Goal: Task Accomplishment & Management: Manage account settings

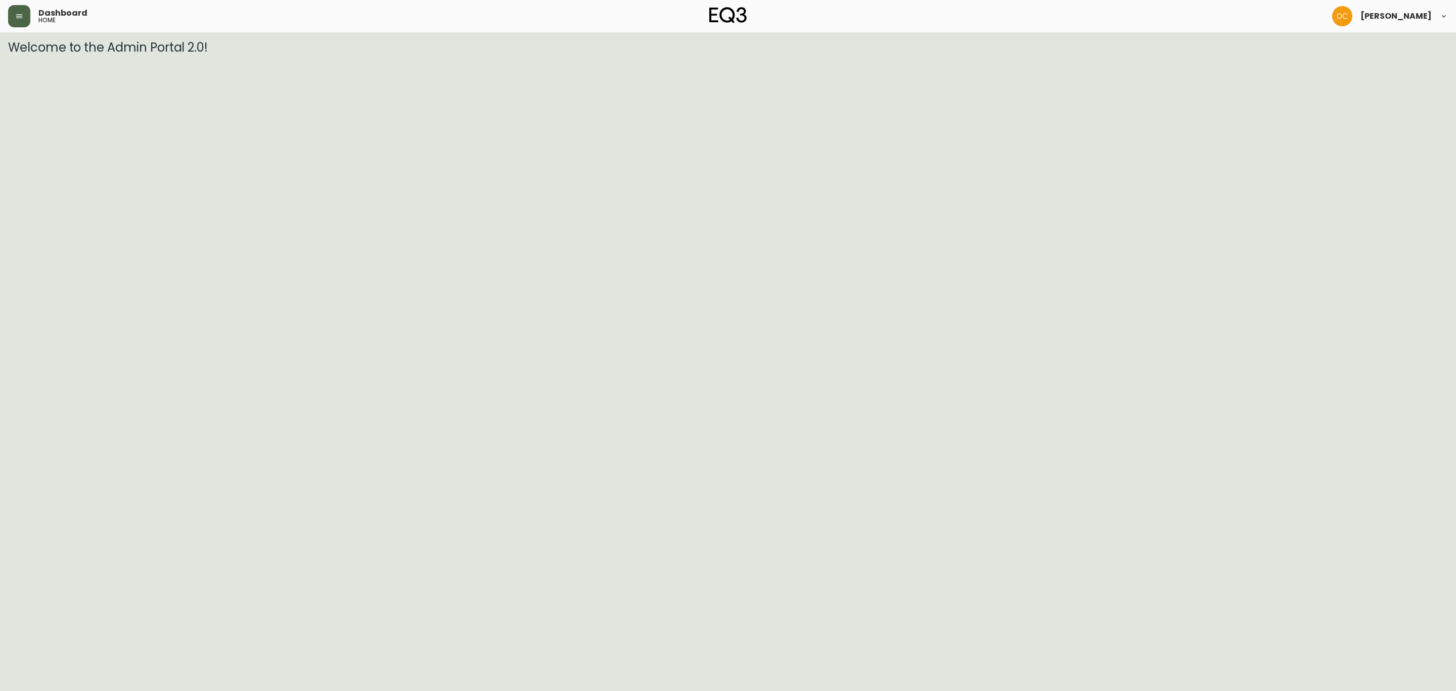
click at [15, 20] on button "button" at bounding box center [19, 16] width 22 height 22
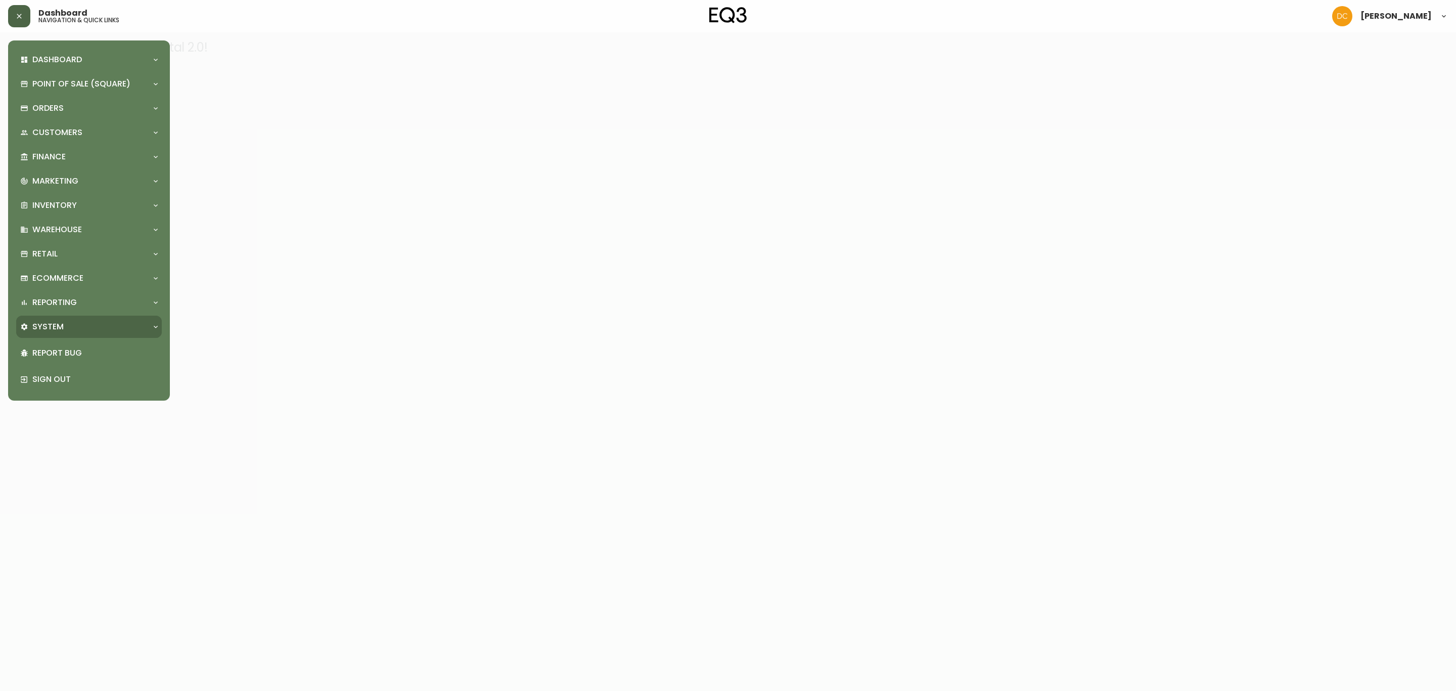
click at [49, 321] on p "System" at bounding box center [47, 326] width 31 height 11
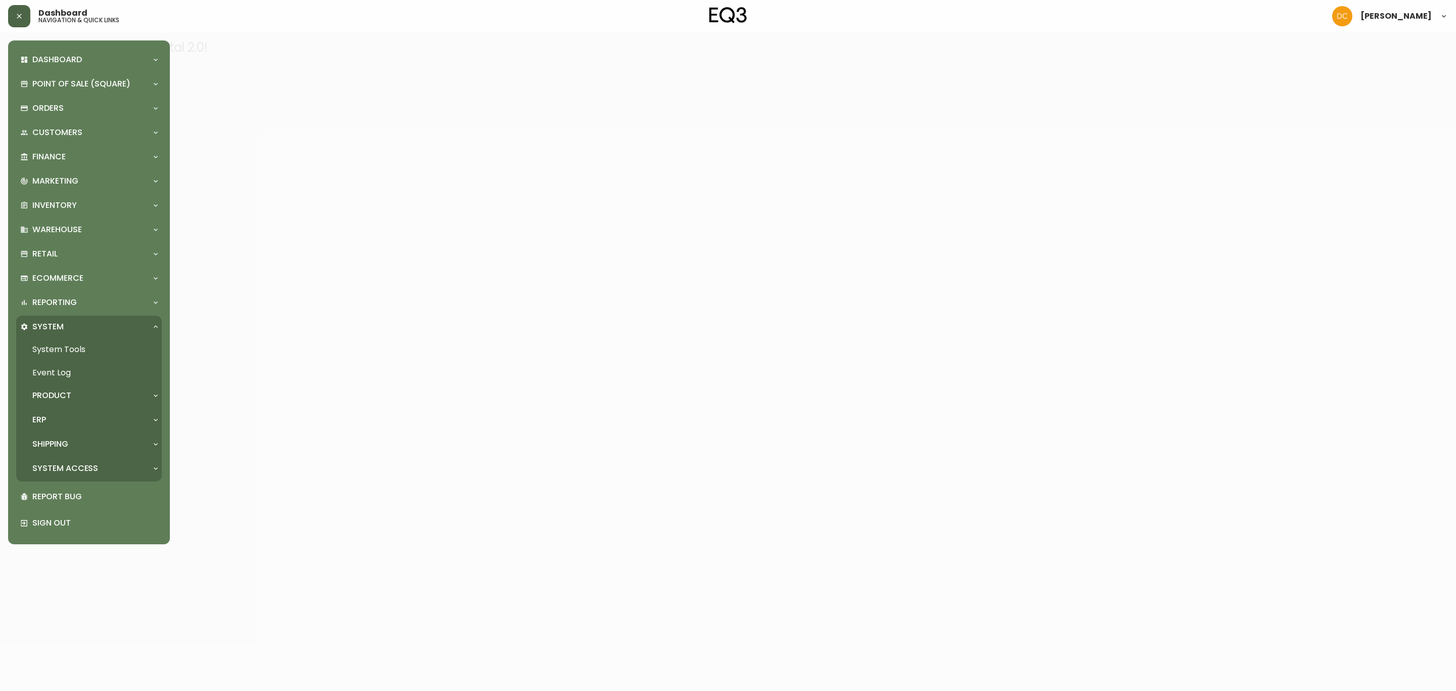
click at [53, 427] on div "ERP" at bounding box center [89, 420] width 146 height 22
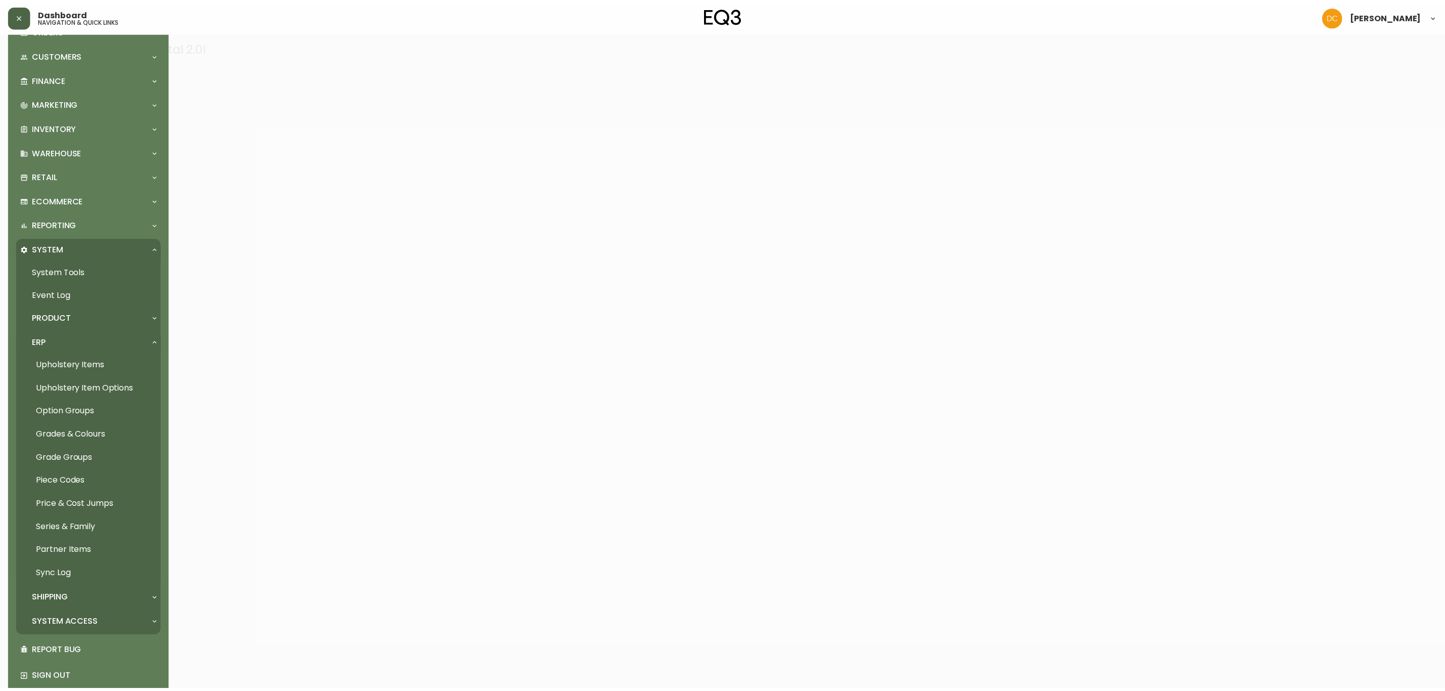
scroll to position [88, 0]
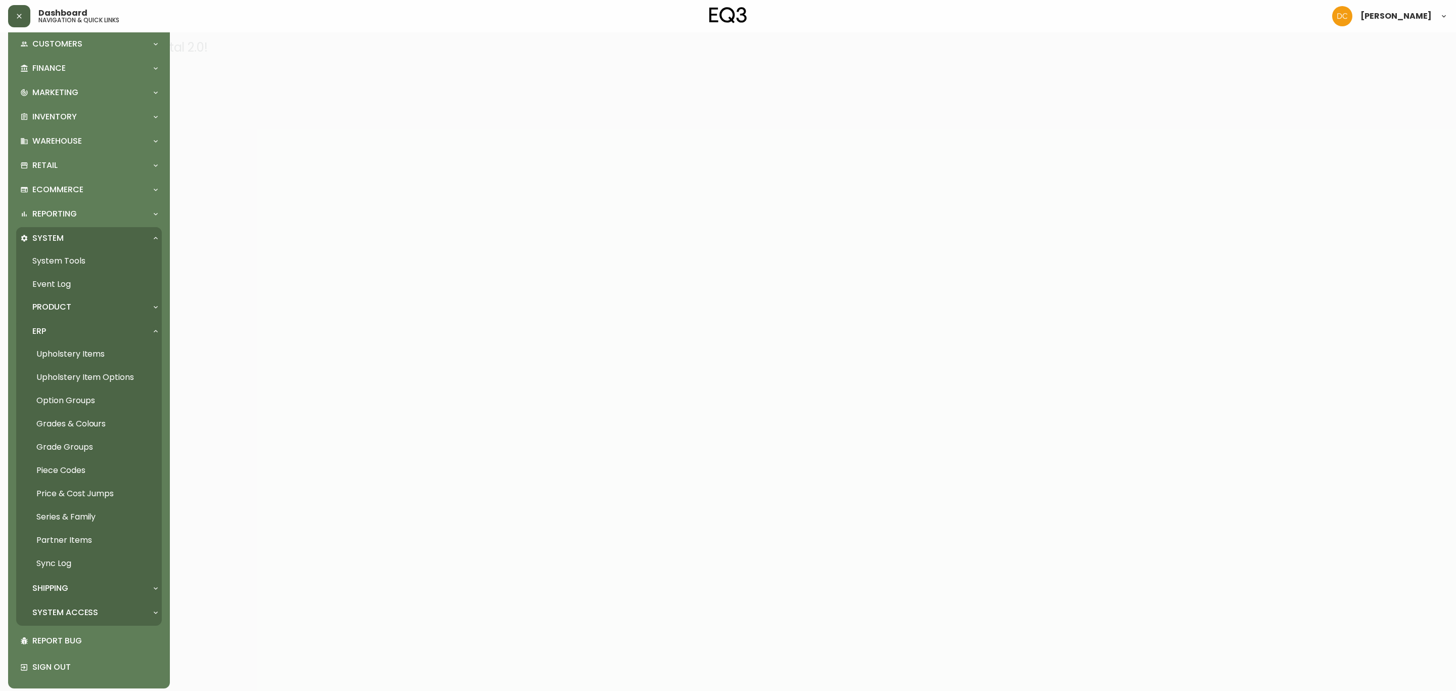
click at [94, 419] on link "Grades & Colours" at bounding box center [89, 423] width 146 height 23
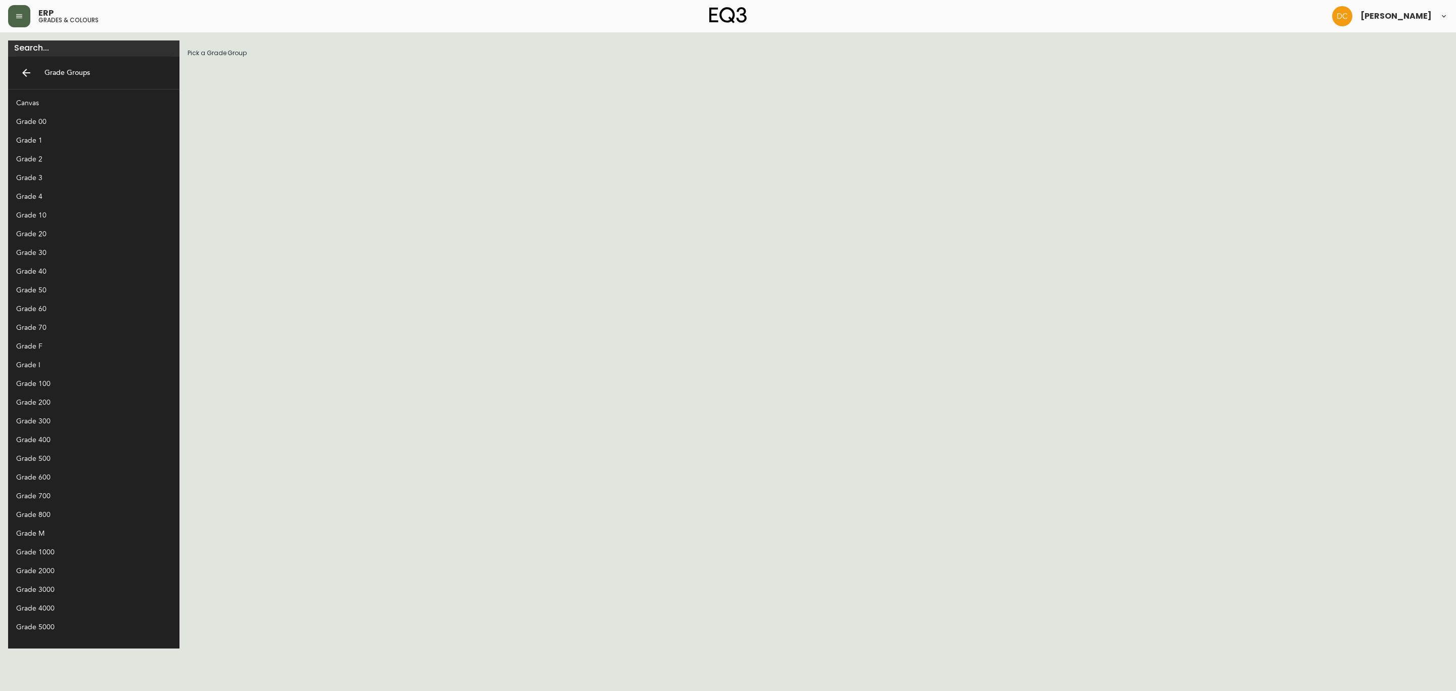
click at [58, 516] on div "Grade 800" at bounding box center [85, 514] width 139 height 11
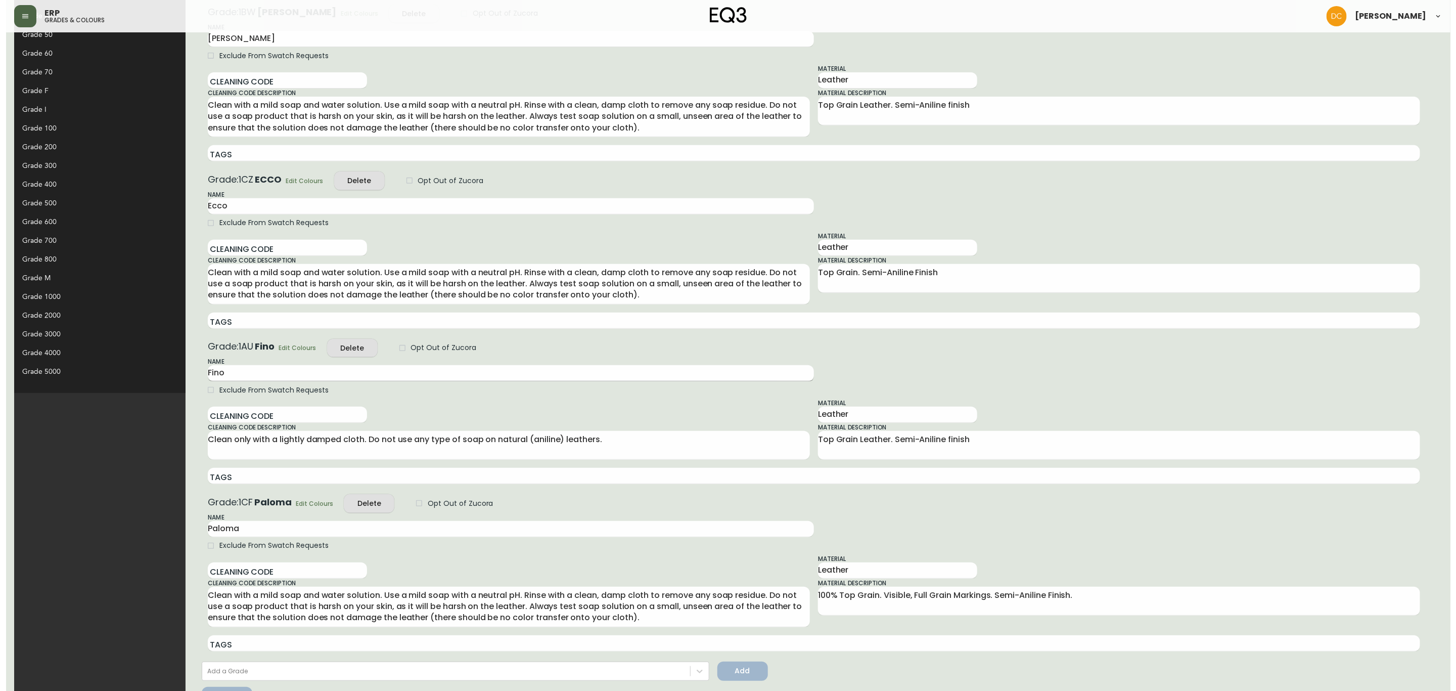
scroll to position [286, 0]
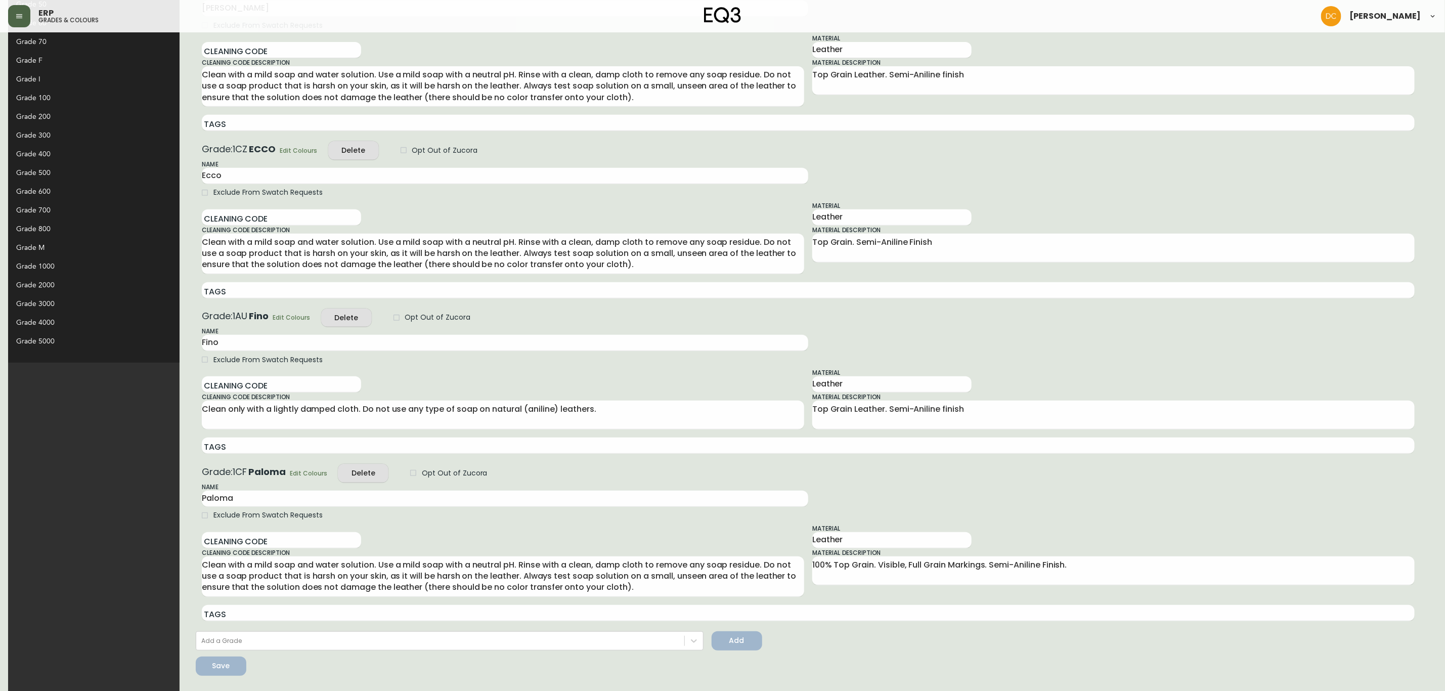
click at [290, 469] on span "Edit Colours" at bounding box center [308, 473] width 37 height 11
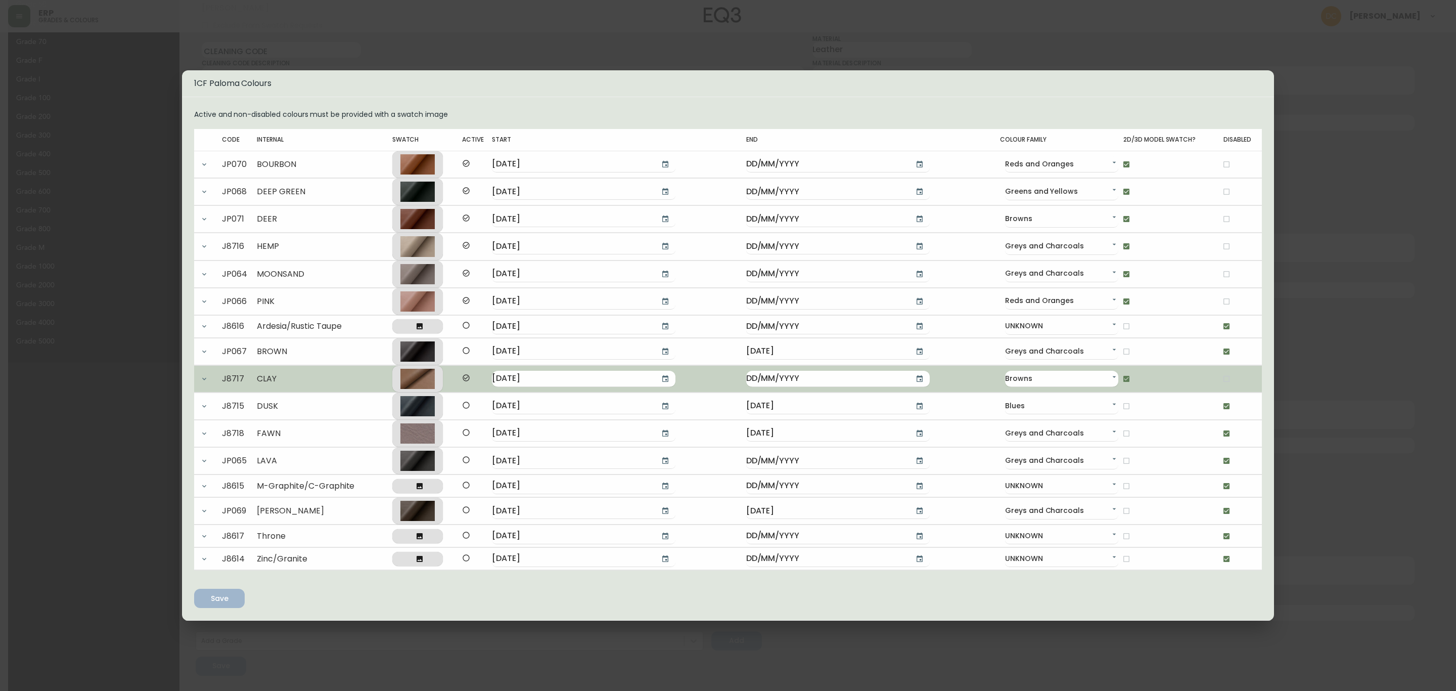
click at [1225, 378] on input "checkbox" at bounding box center [1226, 378] width 17 height 17
checkbox input "true"
click at [1118, 376] on input "checkbox" at bounding box center [1126, 378] width 17 height 17
checkbox input "false"
click at [237, 381] on td "J8717" at bounding box center [239, 378] width 35 height 27
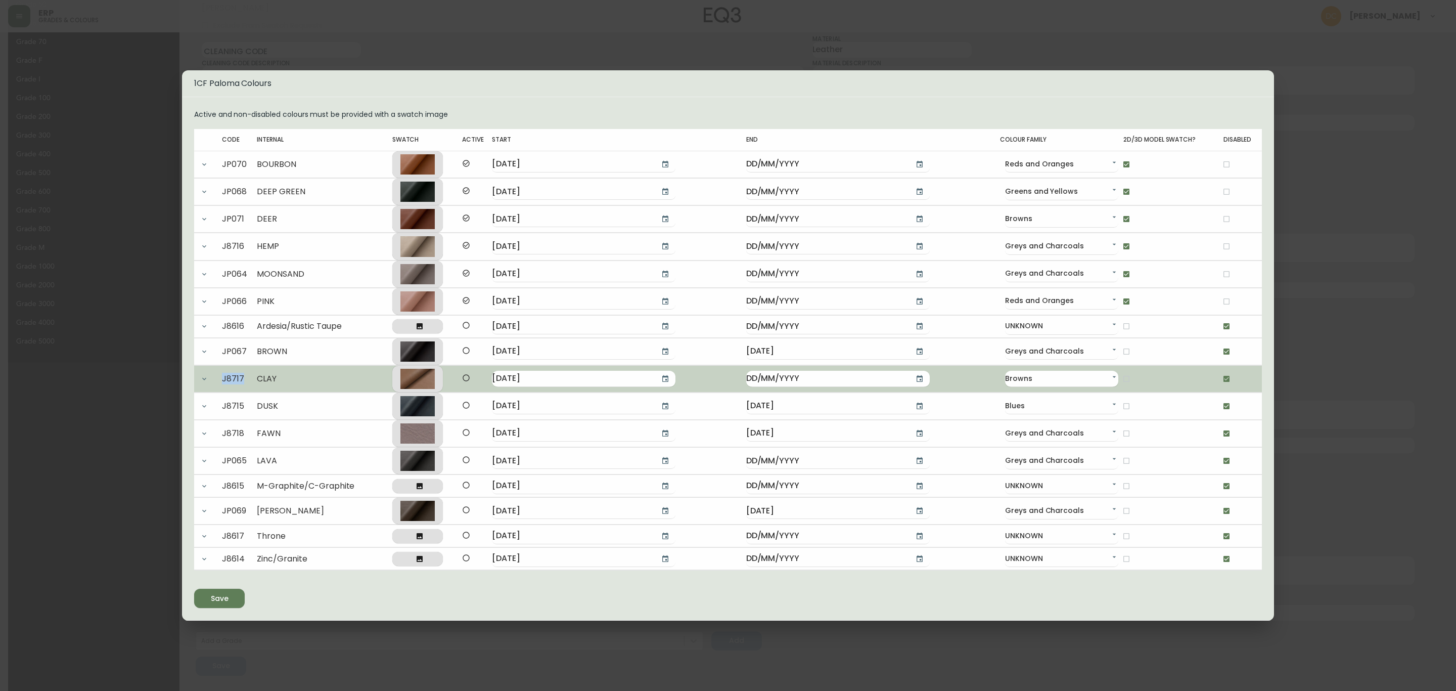
click at [237, 381] on td "J8717" at bounding box center [239, 378] width 35 height 27
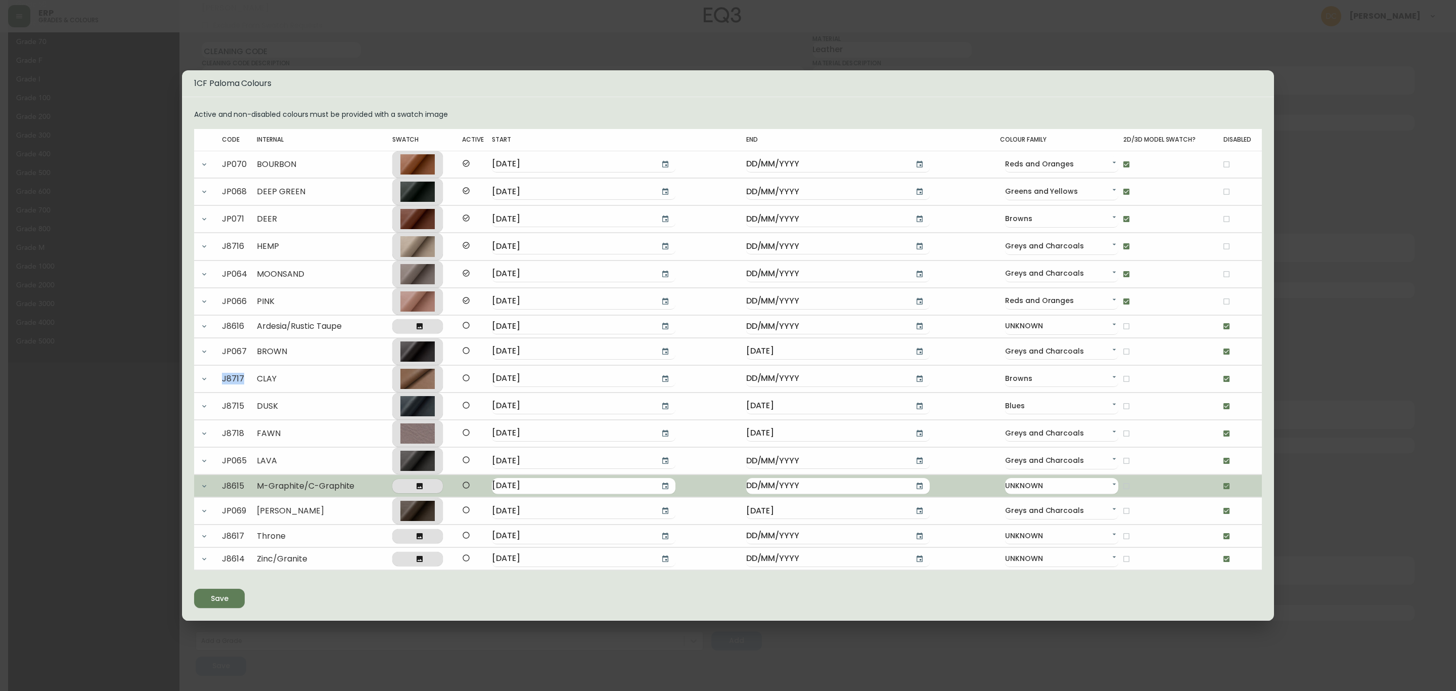
copy td "J8717"
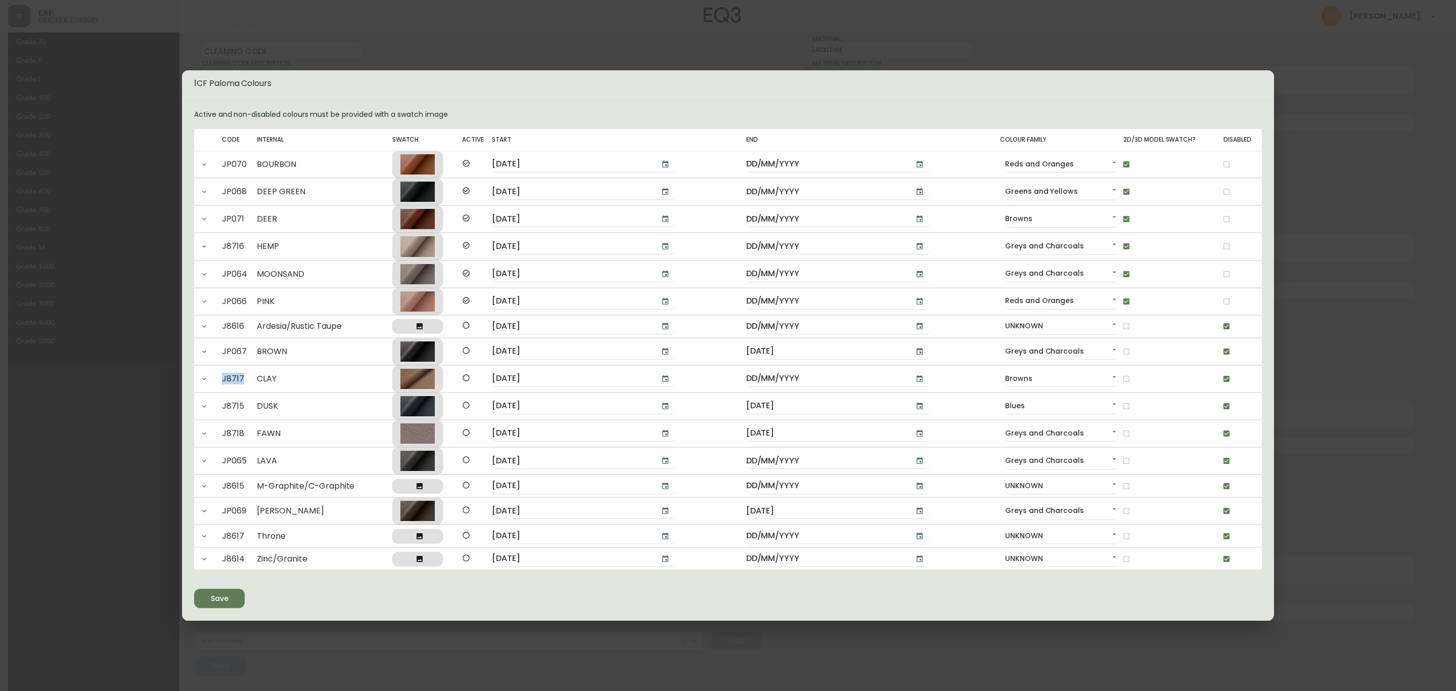
click at [1360, 381] on div "1CF Paloma Colours Active and non-disabled colours must be provided with a swat…" at bounding box center [728, 345] width 1456 height 691
click at [215, 600] on icon "submit" at bounding box center [216, 597] width 12 height 12
